Goal: Consume media (video, audio): Consume media (video, audio)

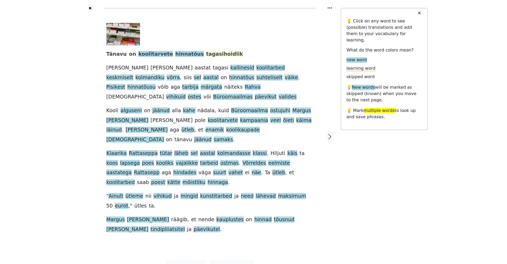
click at [207, 54] on span "tagasihoidlik" at bounding box center [224, 54] width 37 height 7
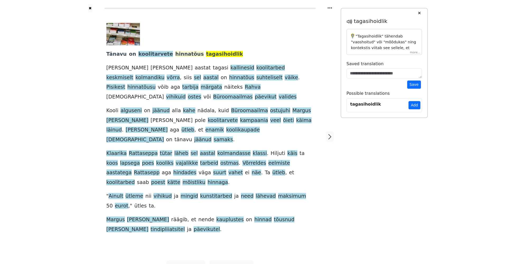
click at [179, 55] on span "hinnatõus" at bounding box center [189, 54] width 29 height 7
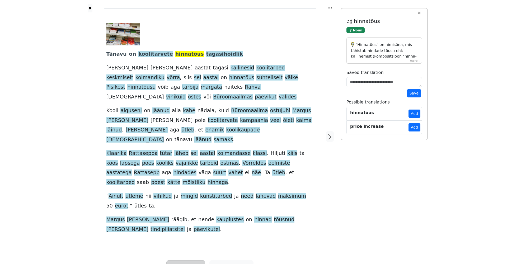
click at [189, 263] on span "Listen" at bounding box center [186, 267] width 16 height 8
click at [193, 230] on div "Generate audio for the content Listen to the article Add to playlist" at bounding box center [203, 245] width 75 height 30
click at [196, 232] on link "Generate audio for the content" at bounding box center [204, 236] width 74 height 8
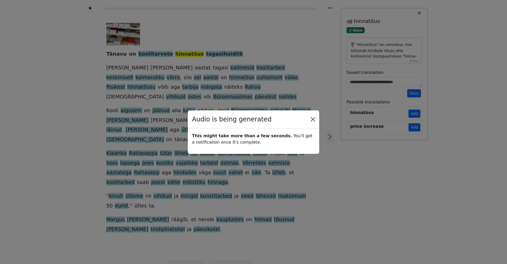
click at [315, 123] on button "Close" at bounding box center [313, 119] width 8 height 8
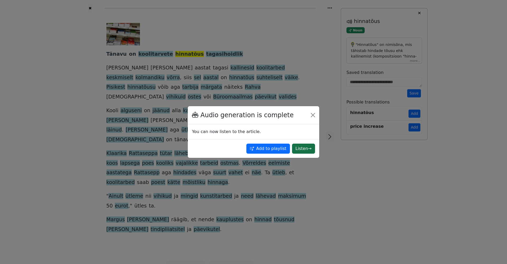
click at [302, 148] on button "Listen →" at bounding box center [303, 149] width 23 height 10
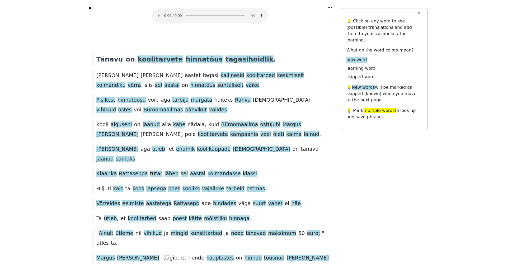
click at [165, 13] on audio at bounding box center [210, 15] width 116 height 14
click at [419, 14] on button "✕" at bounding box center [419, 13] width 10 height 10
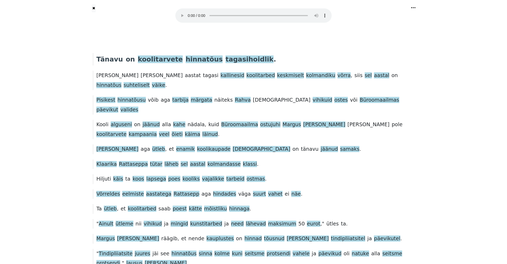
scroll to position [213, 0]
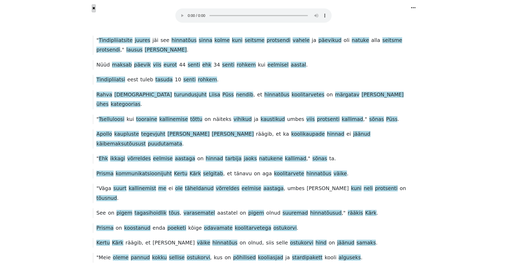
click at [93, 8] on button "✖" at bounding box center [94, 8] width 4 height 8
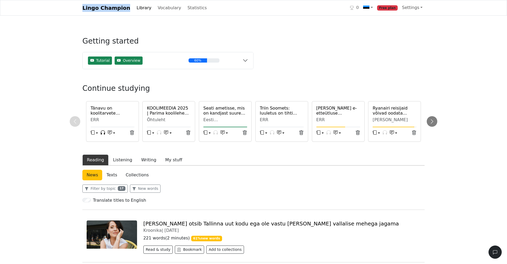
drag, startPoint x: 82, startPoint y: 8, endPoint x: 120, endPoint y: 11, distance: 38.6
click at [120, 11] on div "Lingo Champion Library Vocabulary Statistics 0 Free plan Settings Browser exten…" at bounding box center [253, 7] width 348 height 11
click at [95, 8] on link "Lingo Champion" at bounding box center [106, 8] width 48 height 11
click at [146, 162] on button "Writing" at bounding box center [149, 159] width 24 height 11
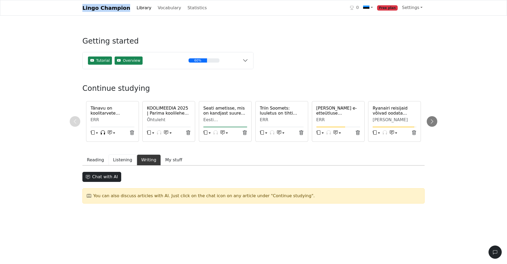
click at [119, 160] on button "Listening" at bounding box center [122, 159] width 28 height 11
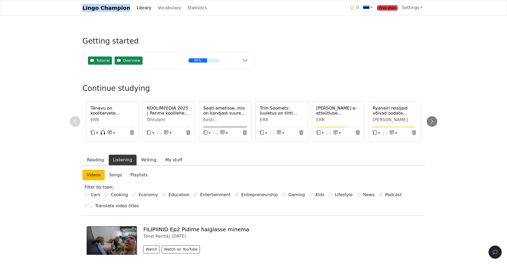
click at [244, 62] on button "Tutorial Overview 60%" at bounding box center [168, 60] width 170 height 17
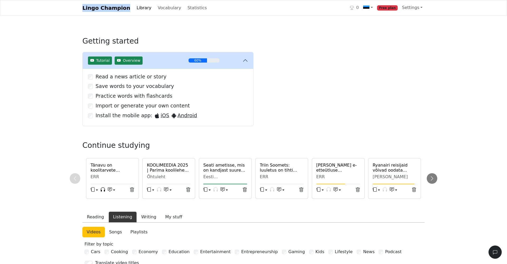
click at [244, 62] on button "Tutorial Overview 60%" at bounding box center [168, 60] width 170 height 17
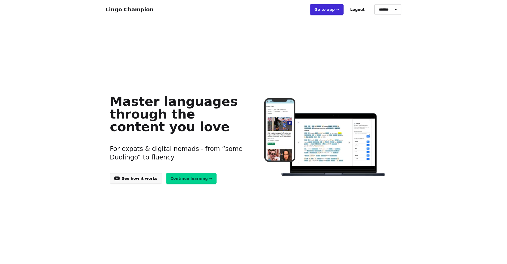
click at [121, 11] on link "Lingo Champion" at bounding box center [130, 9] width 48 height 6
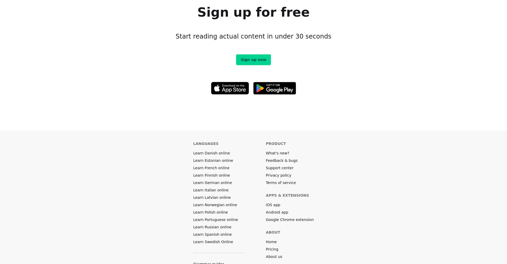
scroll to position [2930, 0]
drag, startPoint x: 257, startPoint y: 258, endPoint x: 238, endPoint y: 257, distance: 19.5
copy p "Lingo Champion"
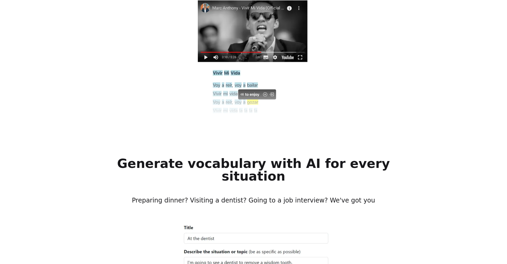
scroll to position [1921, 0]
